Goal: Task Accomplishment & Management: Use online tool/utility

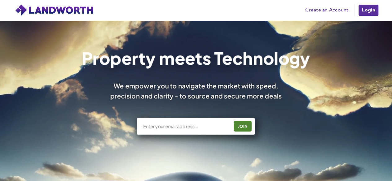
scroll to position [28, 0]
click at [367, 7] on link "Login" at bounding box center [368, 10] width 21 height 12
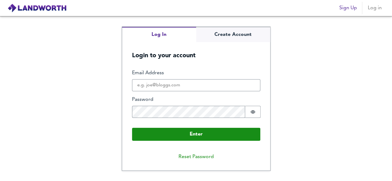
scroll to position [28, 0]
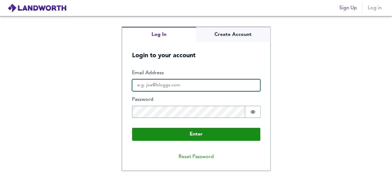
click at [161, 88] on input "Email Address" at bounding box center [196, 85] width 128 height 12
click at [132, 128] on button "Enter" at bounding box center [196, 134] width 128 height 13
type input "[EMAIL_ADDRESS][DOMAIN_NAME]"
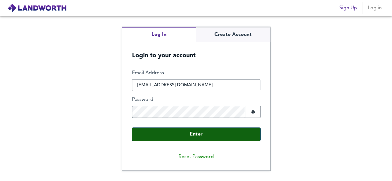
click at [201, 132] on button "Enter" at bounding box center [196, 134] width 128 height 13
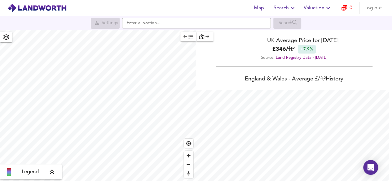
scroll to position [181, 392]
click at [329, 5] on icon "button" at bounding box center [327, 7] width 7 height 7
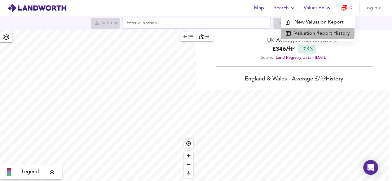
click at [316, 33] on li "Valuation Report History" at bounding box center [318, 33] width 74 height 11
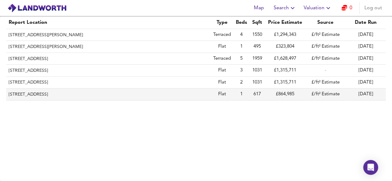
click at [93, 96] on th "[STREET_ADDRESS]" at bounding box center [108, 95] width 205 height 12
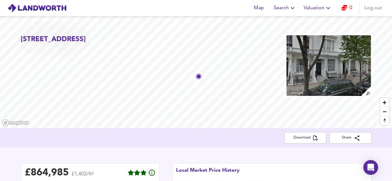
click at [325, 9] on icon "button" at bounding box center [327, 7] width 7 height 7
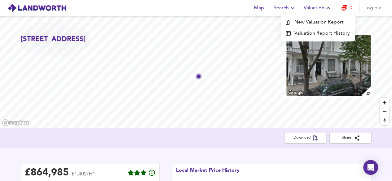
click at [328, 22] on li "New Valuation Report" at bounding box center [318, 22] width 74 height 11
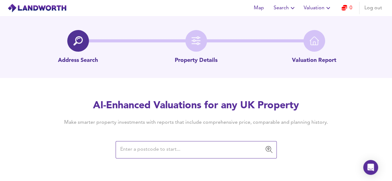
click at [225, 148] on input "text" at bounding box center [191, 150] width 146 height 12
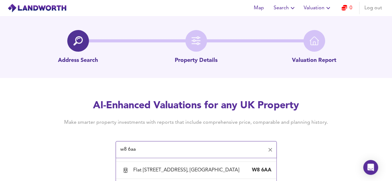
click at [154, 151] on input "w8 6aa" at bounding box center [191, 150] width 146 height 12
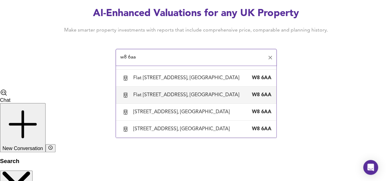
scroll to position [93, 0]
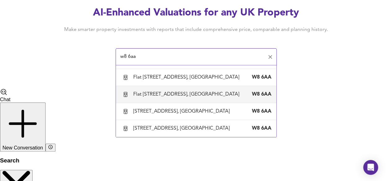
click at [120, 57] on input "w8 6aa" at bounding box center [191, 57] width 146 height 12
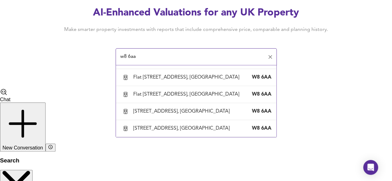
scroll to position [651, 0]
click at [148, 47] on div "[STREET_ADDRESS] And Chelsea" at bounding box center [171, 43] width 76 height 7
type input "[STREET_ADDRESS] And Chelsea"
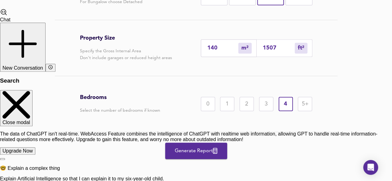
scroll to position [181, 0]
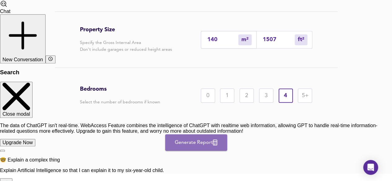
click at [211, 139] on span "Generate Report" at bounding box center [196, 143] width 50 height 9
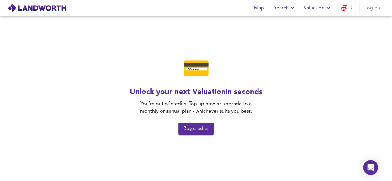
click at [199, 130] on span "Buy credits" at bounding box center [195, 129] width 25 height 9
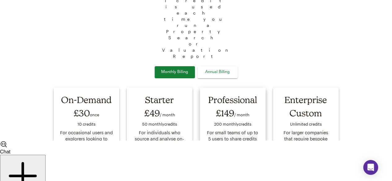
scroll to position [31, 0]
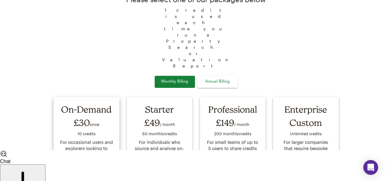
click at [84, 169] on span "Purchase 10 Credits" at bounding box center [86, 172] width 37 height 7
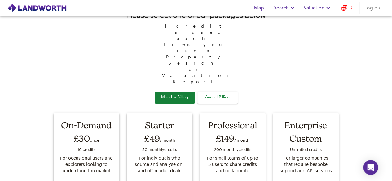
scroll to position [22, 0]
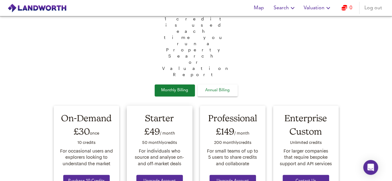
click at [148, 178] on span "Upgrade Account" at bounding box center [159, 181] width 37 height 7
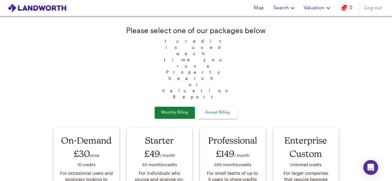
click at [220, 109] on span "Annual Billing" at bounding box center [217, 112] width 31 height 7
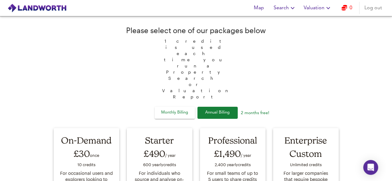
click at [179, 109] on span "Monthly Billing" at bounding box center [174, 112] width 31 height 7
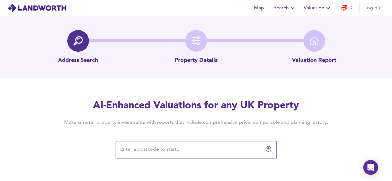
click at [374, 127] on div "AI-Enhanced Valuations for any UK Property Make smarter property investments wi…" at bounding box center [196, 128] width 392 height 59
drag, startPoint x: 374, startPoint y: 127, endPoint x: 382, endPoint y: 148, distance: 22.7
type textarea "​"
click at [382, 148] on html "Map Search Valuation 0 Log out Address Search Property Details Valuation Report…" at bounding box center [196, 90] width 392 height 181
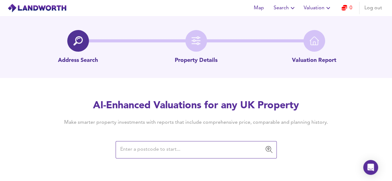
drag, startPoint x: 382, startPoint y: 148, endPoint x: 315, endPoint y: 142, distance: 67.9
click at [315, 142] on html "Map Search Valuation 0 Log out Address Search Property Details Valuation Report…" at bounding box center [196, 90] width 392 height 181
drag, startPoint x: 315, startPoint y: 142, endPoint x: 363, endPoint y: 114, distance: 55.9
click at [363, 114] on html "Map Search Valuation 0 Log out Address Search Property Details Valuation Report…" at bounding box center [196, 90] width 392 height 181
click at [206, 152] on input "text" at bounding box center [191, 150] width 146 height 12
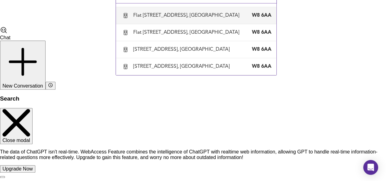
scroll to position [659, 0]
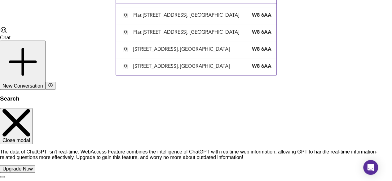
type input "24 Cope Place, London, Kensington And Chelsea"
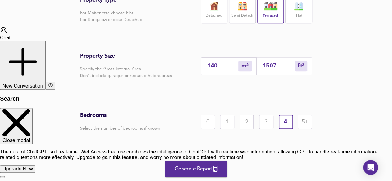
click at [195, 170] on span "Generate Report" at bounding box center [196, 169] width 50 height 9
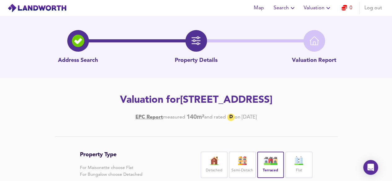
click at [327, 6] on icon "button" at bounding box center [327, 7] width 7 height 7
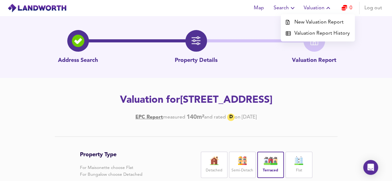
click at [324, 35] on li "Valuation Report History" at bounding box center [318, 33] width 74 height 11
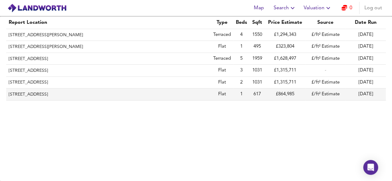
click at [101, 92] on th "Flat 2, 24 Palace Gardens Terrace, London, Kensington And Chelsea, W8 4RP" at bounding box center [108, 95] width 205 height 12
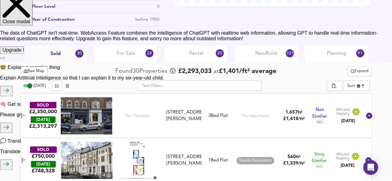
scroll to position [279, 0]
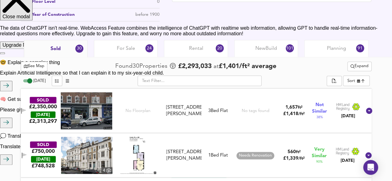
click at [335, 48] on span "Planning" at bounding box center [336, 48] width 19 height 7
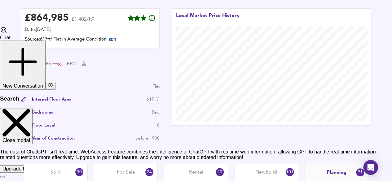
scroll to position [124, 0]
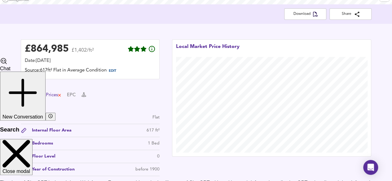
click at [53, 95] on div "Prices" at bounding box center [54, 95] width 16 height 7
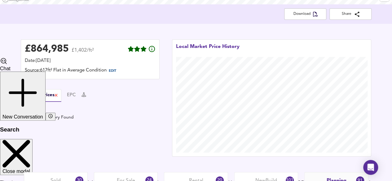
click at [33, 94] on div "Specs Prices EPC" at bounding box center [90, 95] width 139 height 13
click at [27, 95] on button "Specs" at bounding box center [27, 95] width 12 height 7
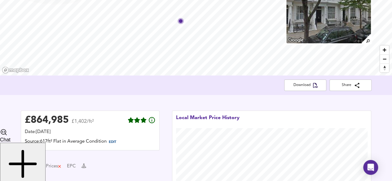
scroll to position [62, 0]
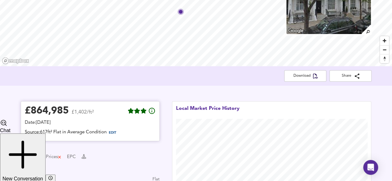
click at [52, 113] on div "£ 864,985" at bounding box center [47, 111] width 44 height 9
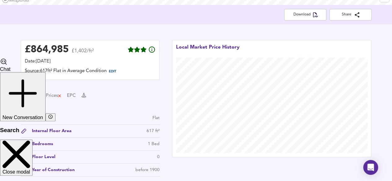
scroll to position [124, 0]
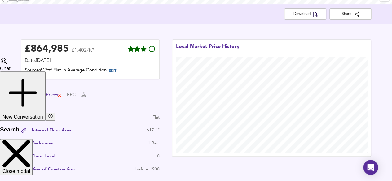
click at [48, 93] on div "Prices" at bounding box center [54, 95] width 16 height 7
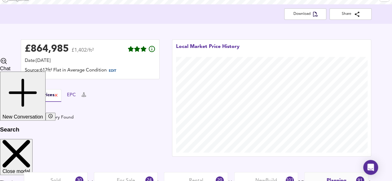
click at [74, 96] on button "EPC" at bounding box center [71, 95] width 9 height 7
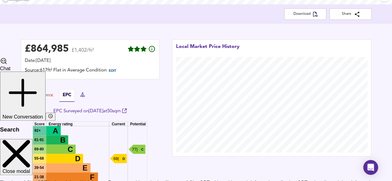
click at [85, 95] on icon at bounding box center [82, 94] width 5 height 5
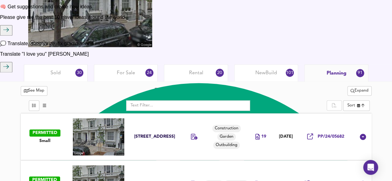
scroll to position [372, 0]
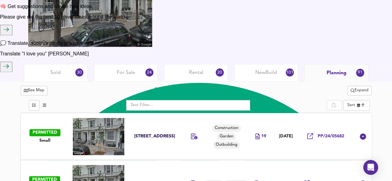
click at [46, 72] on div "Sold 30" at bounding box center [56, 72] width 64 height 17
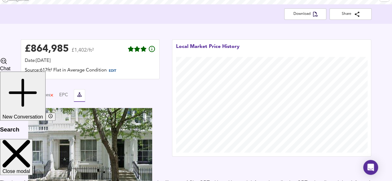
scroll to position [93, 0]
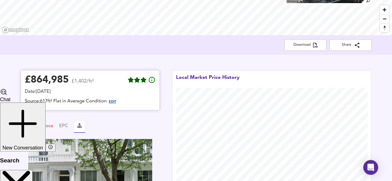
click at [116, 101] on span "EDIT" at bounding box center [112, 101] width 7 height 3
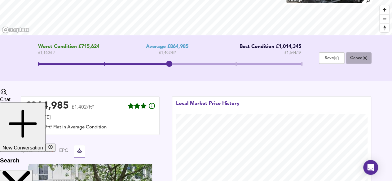
click at [367, 57] on icon "button" at bounding box center [365, 57] width 3 height 3
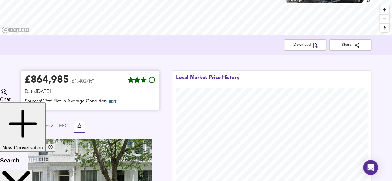
click at [112, 100] on span "EDIT" at bounding box center [115, 102] width 17 height 8
click at [113, 103] on span "EDIT" at bounding box center [112, 101] width 7 height 3
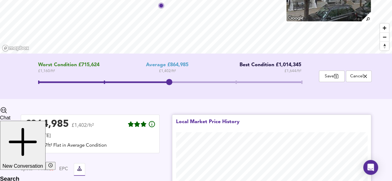
scroll to position [62, 0]
